Goal: Find specific page/section: Find specific page/section

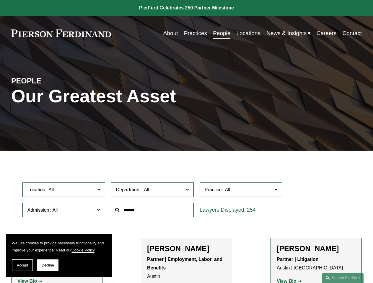
click at [22, 266] on span "Accept" at bounding box center [22, 265] width 11 height 4
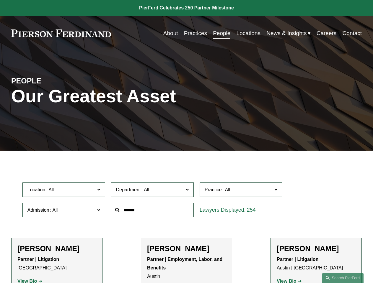
click at [48, 266] on p "Partner | Litigation [GEOGRAPHIC_DATA]" at bounding box center [56, 264] width 79 height 17
click at [186, 220] on div at bounding box center [152, 210] width 89 height 20
click at [186, 201] on div at bounding box center [152, 210] width 89 height 20
click at [64, 191] on span "Location" at bounding box center [61, 190] width 68 height 8
click at [153, 191] on span "Department" at bounding box center [150, 190] width 68 height 8
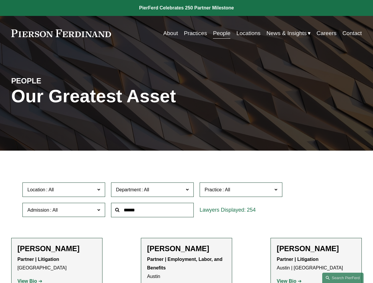
click at [241, 191] on span "Practice" at bounding box center [238, 190] width 68 height 8
click at [0, 0] on link "All" at bounding box center [0, 0] width 0 height 0
click at [153, 212] on input "text" at bounding box center [152, 210] width 83 height 14
